Goal: Task Accomplishment & Management: Use online tool/utility

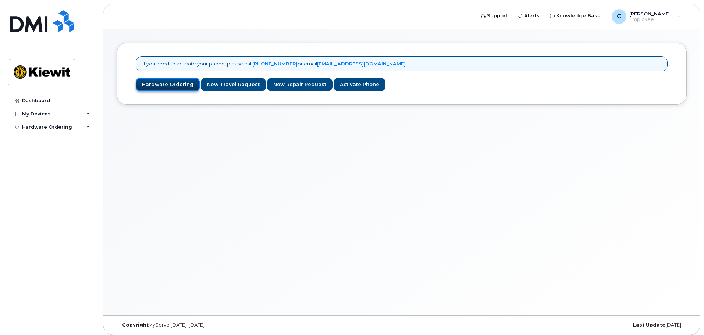
click at [171, 84] on link "Hardware Ordering" at bounding box center [168, 85] width 64 height 14
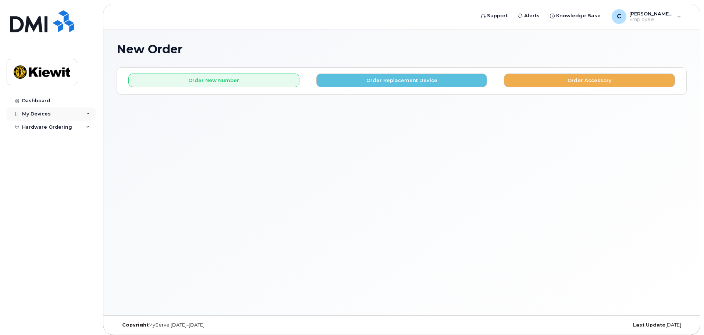
click at [49, 113] on div "My Devices" at bounding box center [36, 114] width 29 height 6
click at [47, 139] on div "Hardware Ordering" at bounding box center [47, 141] width 50 height 6
click at [308, 142] on div "New Order × Share This Order If you want to allow others to create or edit orde…" at bounding box center [401, 172] width 597 height 286
click at [667, 17] on span "Employee" at bounding box center [652, 20] width 44 height 6
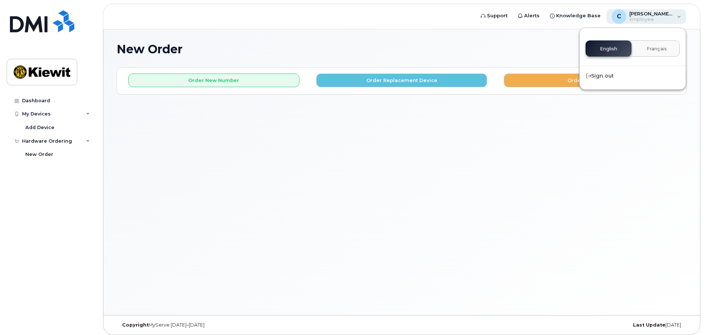
click at [667, 17] on span "Employee" at bounding box center [652, 20] width 44 height 6
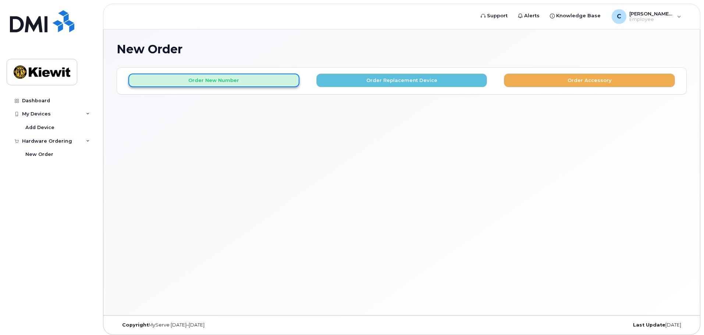
click at [210, 81] on button "Order New Number" at bounding box center [213, 81] width 171 height 14
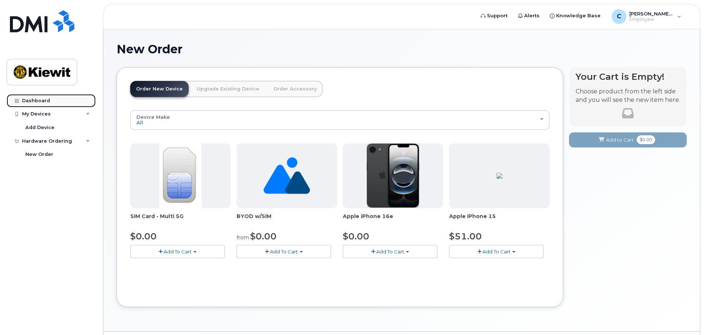
click at [35, 100] on div "Dashboard" at bounding box center [36, 101] width 28 height 6
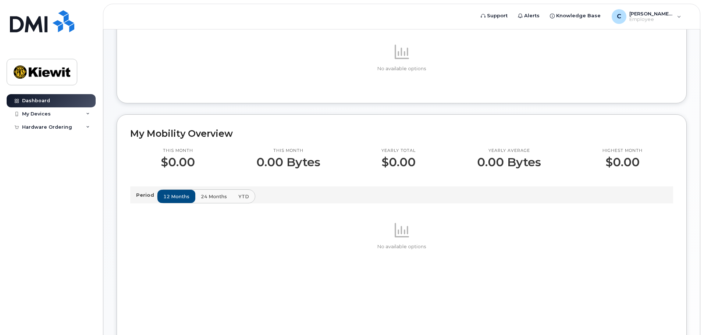
scroll to position [110, 0]
click at [207, 200] on span "24 months" at bounding box center [214, 196] width 26 height 7
click at [247, 203] on button "YTD" at bounding box center [244, 195] width 23 height 13
click at [172, 200] on span "12 months" at bounding box center [177, 196] width 26 height 7
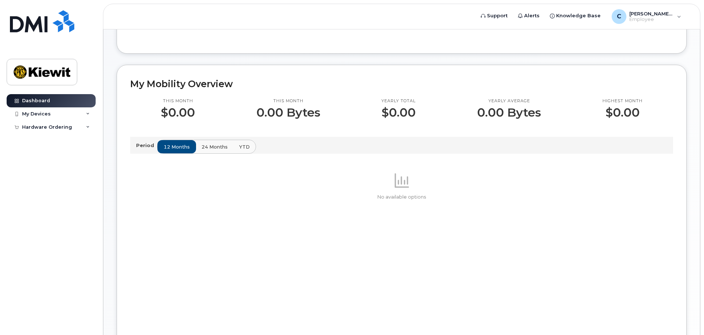
scroll to position [0, 0]
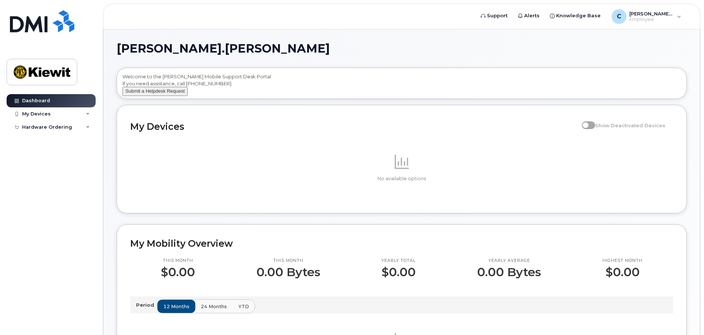
click at [159, 96] on button "Submit a Helpdesk Request" at bounding box center [155, 91] width 65 height 9
